Goal: Obtain resource: Download file/media

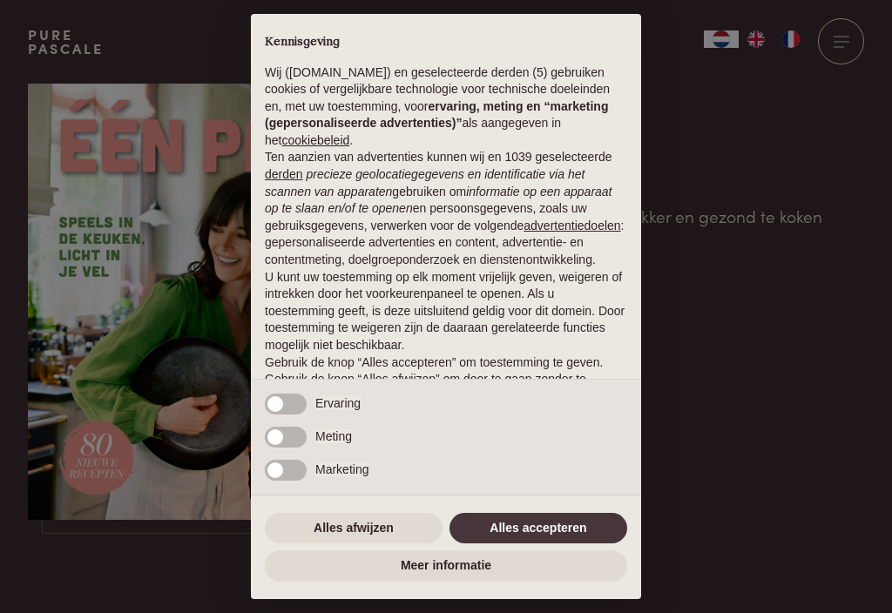
click at [533, 528] on button "Alles accepteren" at bounding box center [538, 528] width 178 height 31
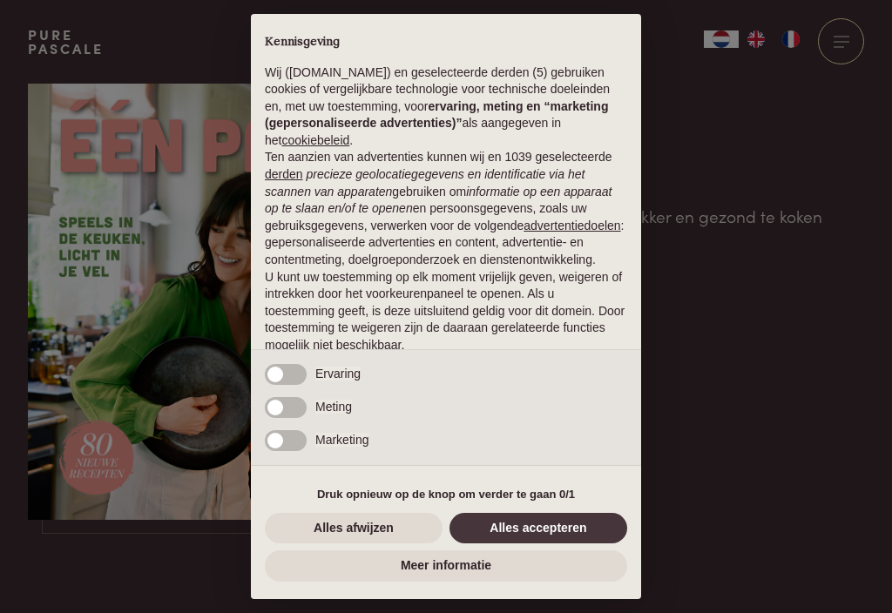
scroll to position [75, 0]
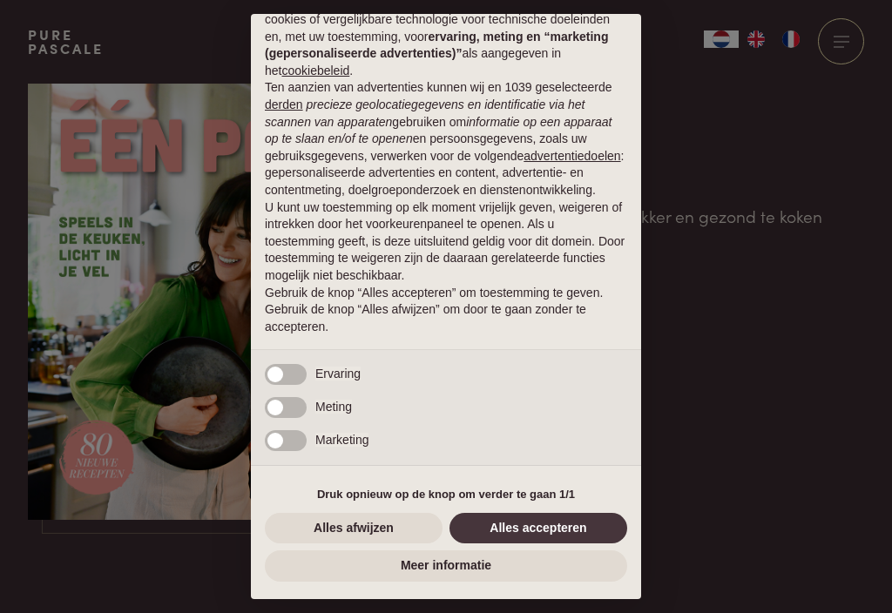
click at [542, 519] on button "Alles accepteren" at bounding box center [538, 528] width 178 height 31
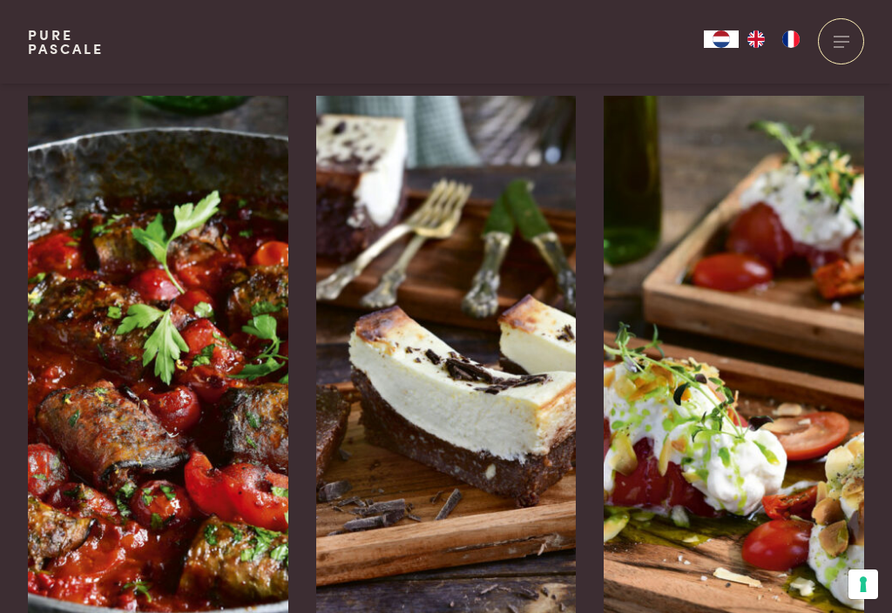
scroll to position [2719, 0]
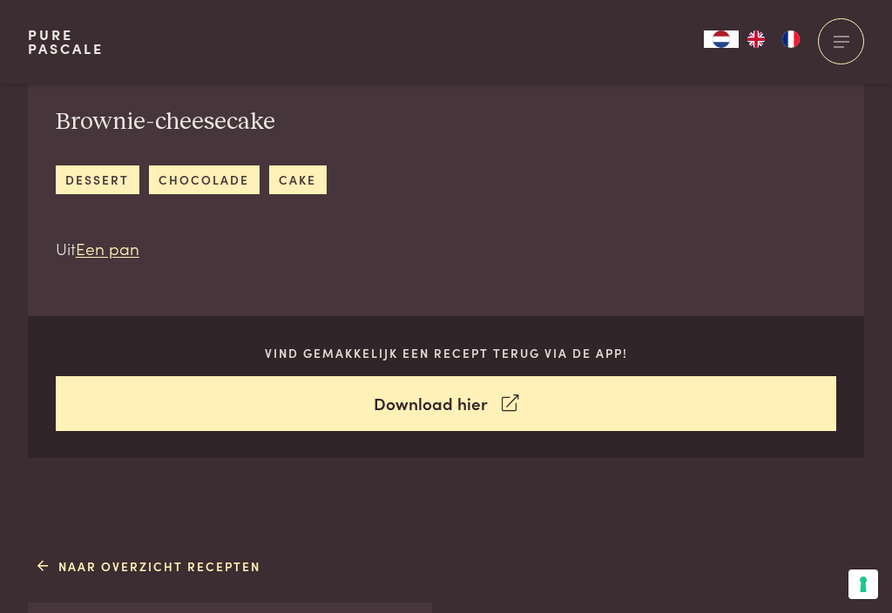
scroll to position [585, 0]
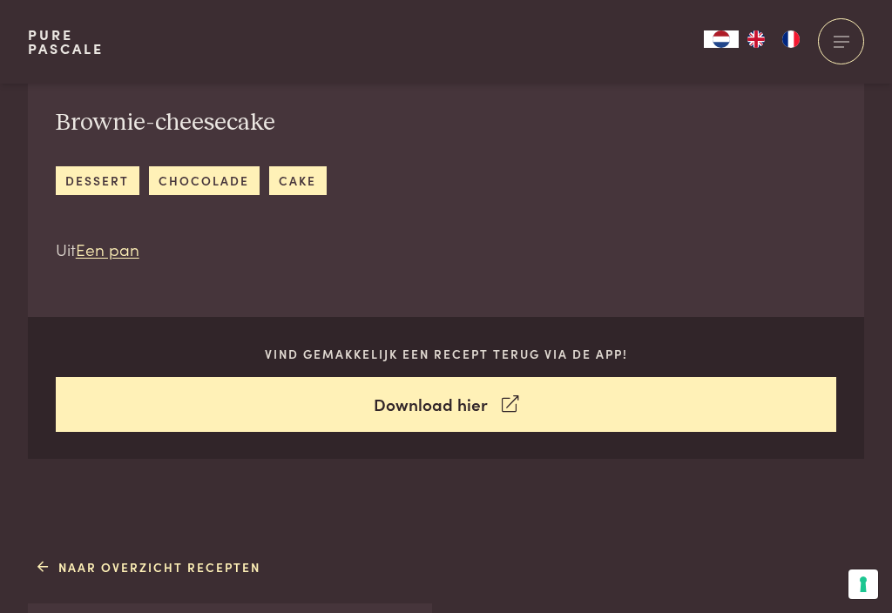
click at [455, 408] on link "Download hier" at bounding box center [446, 404] width 781 height 55
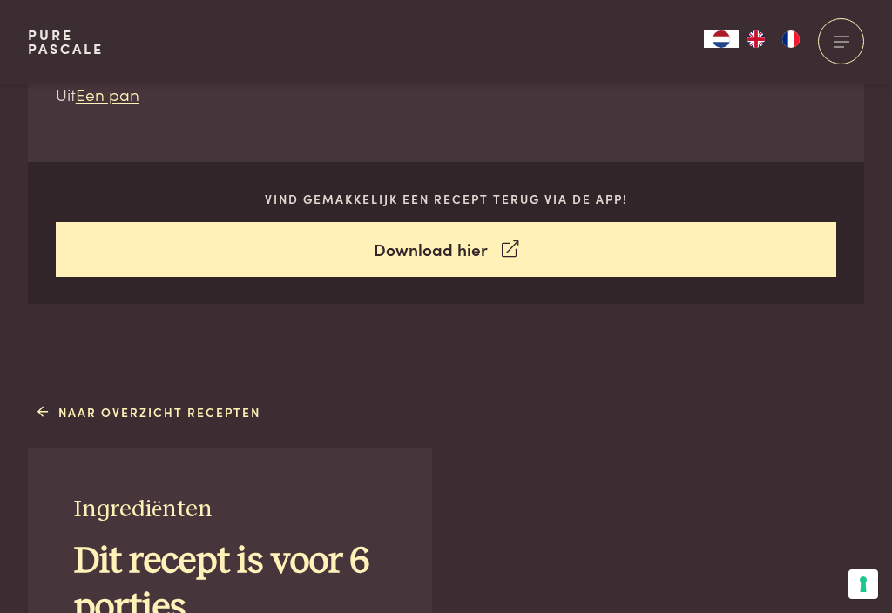
scroll to position [742, 0]
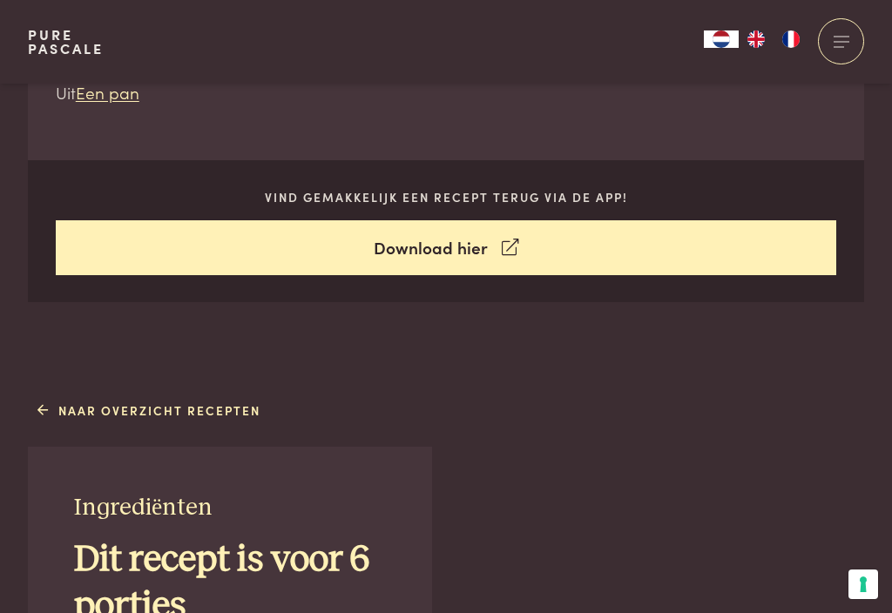
click at [231, 409] on link "Naar overzicht recepten" at bounding box center [149, 410] width 224 height 18
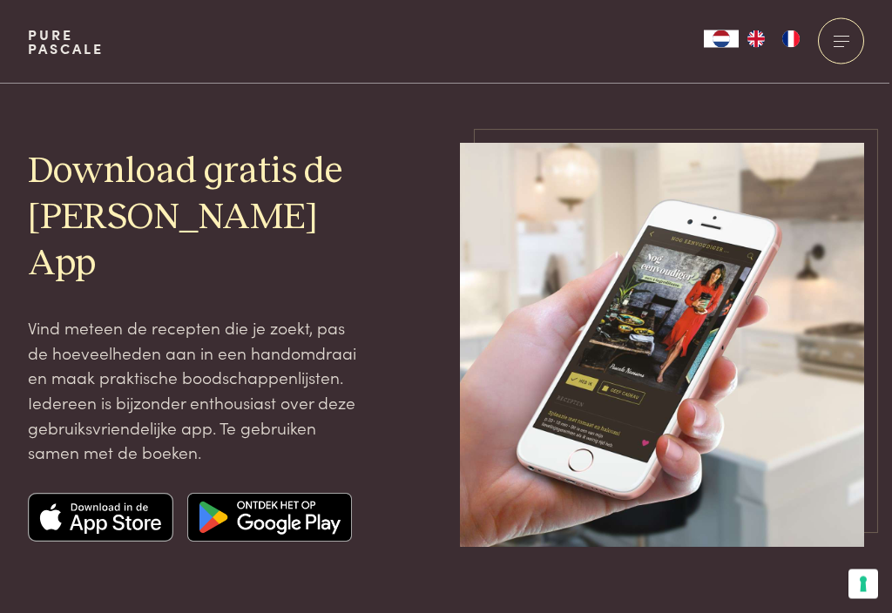
scroll to position [29, 0]
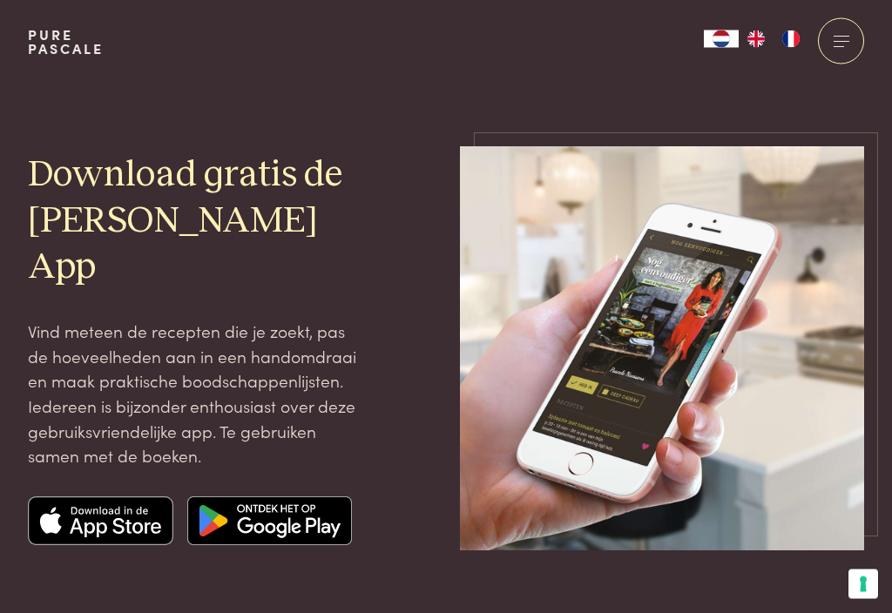
click at [848, 39] on div at bounding box center [841, 41] width 46 height 46
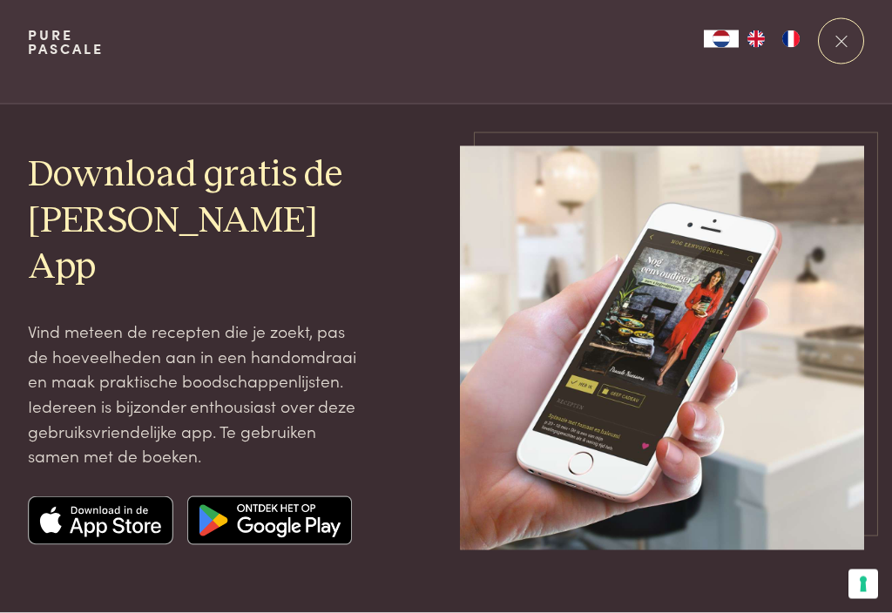
scroll to position [0, 0]
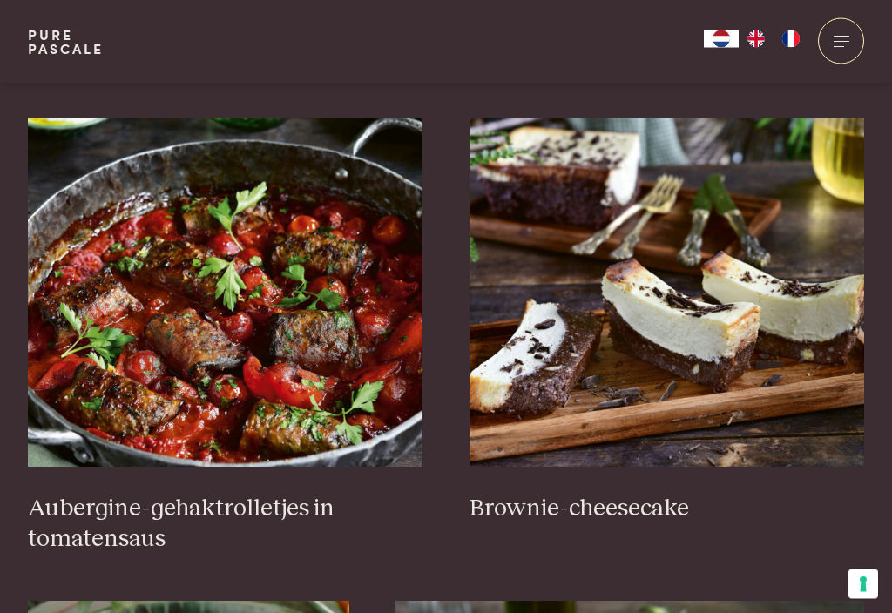
scroll to position [645, 0]
click at [303, 364] on img at bounding box center [225, 292] width 395 height 348
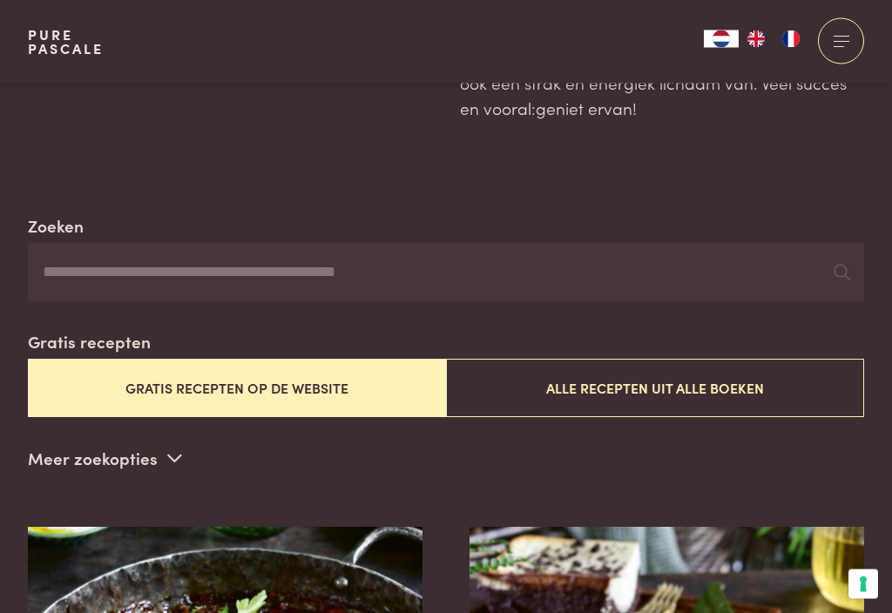
scroll to position [0, 0]
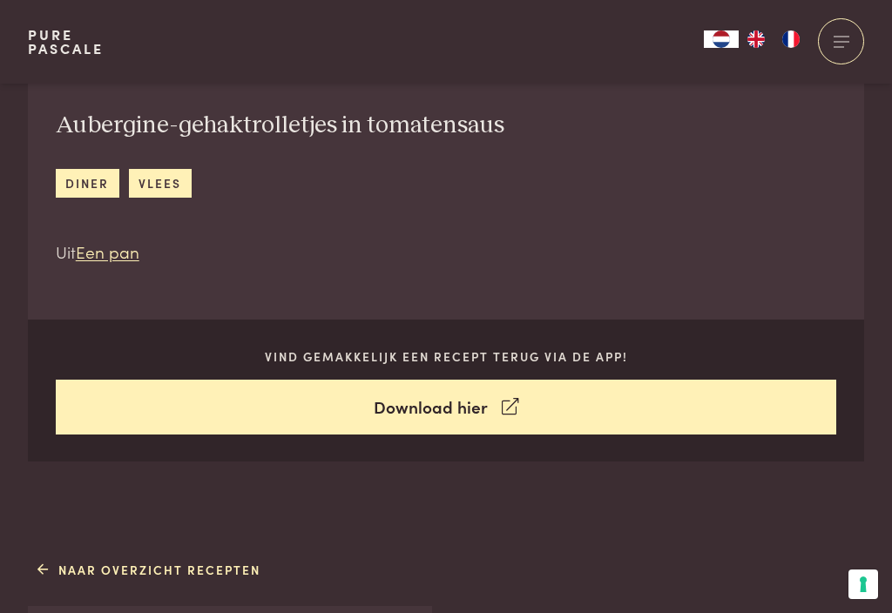
scroll to position [581, 0]
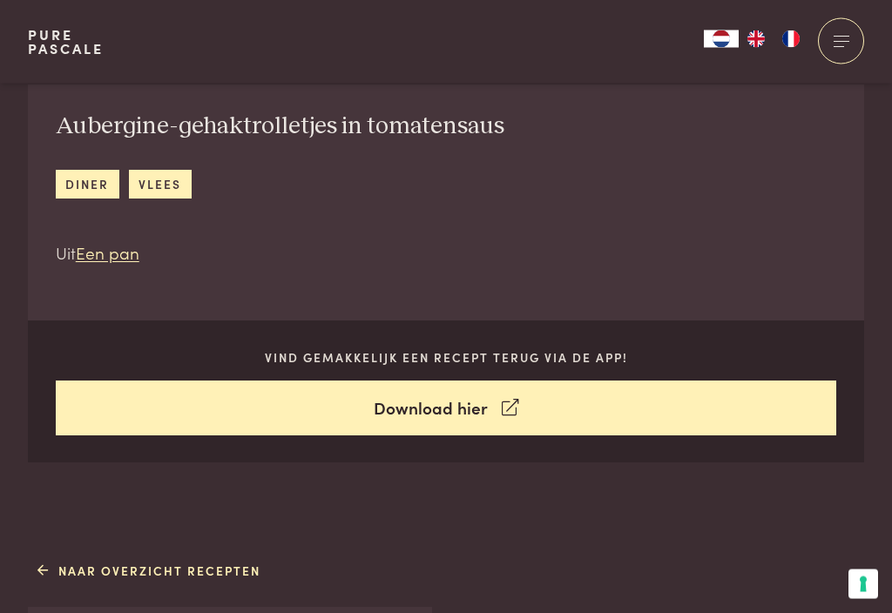
click at [394, 407] on link "Download hier" at bounding box center [446, 408] width 781 height 55
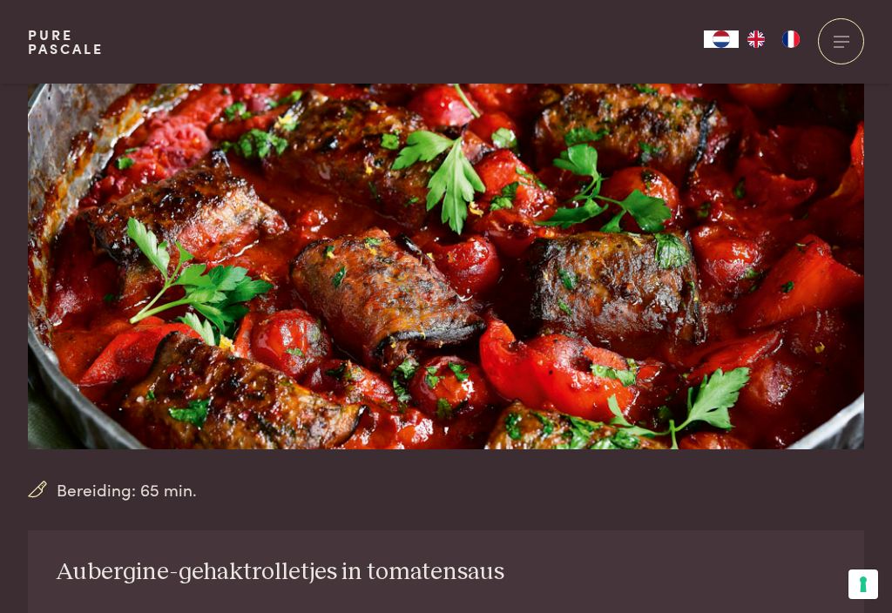
scroll to position [0, 0]
